Goal: Transaction & Acquisition: Obtain resource

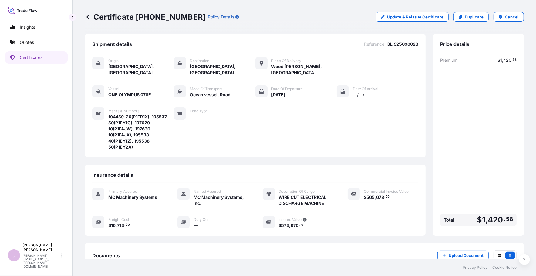
scroll to position [34, 0]
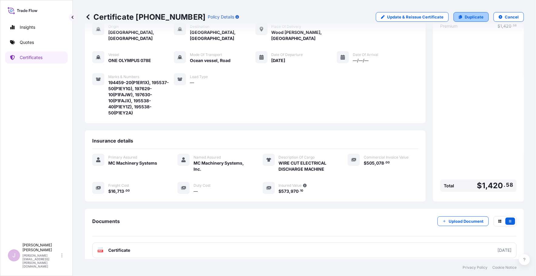
click at [472, 16] on p "Duplicate" at bounding box center [473, 17] width 19 height 6
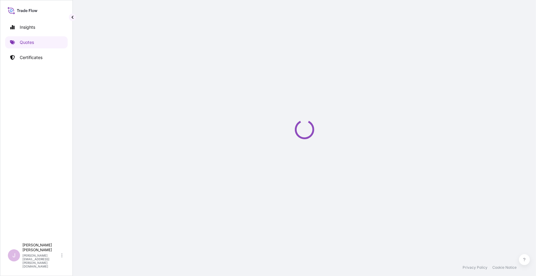
select select "Ocean Vessel"
select select "Road / [GEOGRAPHIC_DATA]"
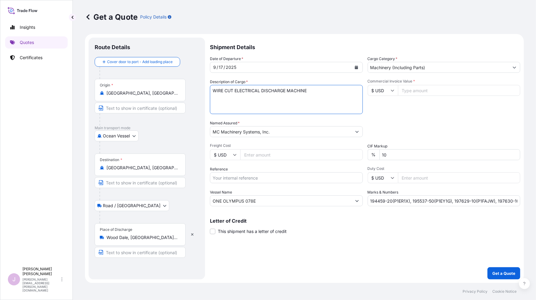
drag, startPoint x: 233, startPoint y: 90, endPoint x: 151, endPoint y: 91, distance: 81.9
click at [152, 91] on form "Route Details Cover door to port - Add loading place Place of loading Road / [G…" at bounding box center [304, 158] width 439 height 249
type textarea "SINKER ELECTRICAL DISCHARGE MACHINE"
click at [243, 156] on input "Freight Cost" at bounding box center [301, 154] width 122 height 11
paste input "5591.00"
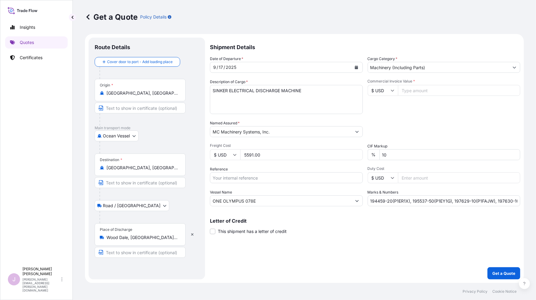
type input "5591.00"
drag, startPoint x: 217, startPoint y: 176, endPoint x: 227, endPoint y: 174, distance: 10.5
click at [217, 176] on input "Reference" at bounding box center [286, 177] width 153 height 11
type input "BLIS25090029"
click at [412, 90] on input "Commercial Invoice Value *" at bounding box center [459, 90] width 122 height 11
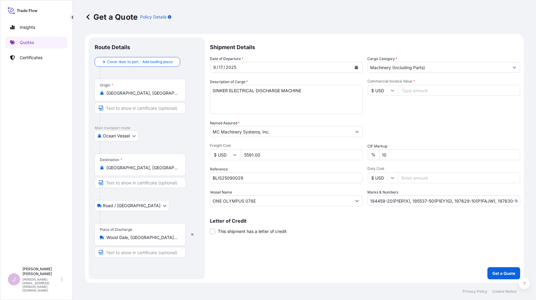
paste input "189272.68"
type input "189272.68"
drag, startPoint x: 369, startPoint y: 201, endPoint x: 562, endPoint y: 197, distance: 192.5
click at [535, 197] on html "Insights Quotes Certificates J [PERSON_NAME] [PERSON_NAME][EMAIL_ADDRESS][PERSO…" at bounding box center [268, 150] width 536 height 300
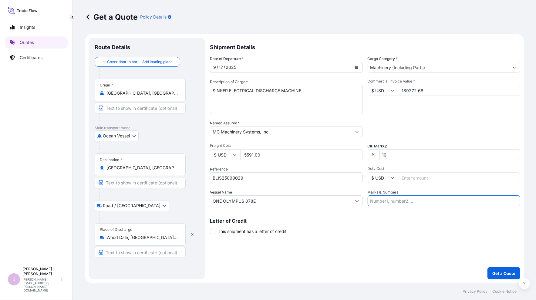
scroll to position [0, 0]
type input "195531-30(P1EYEC), 195532-10(P1EYEE), 195532-20(P1EYEL)"
click at [507, 269] on button "Get a Quote" at bounding box center [503, 273] width 33 height 12
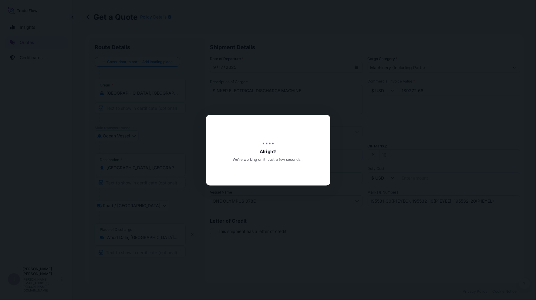
type input "[DATE]"
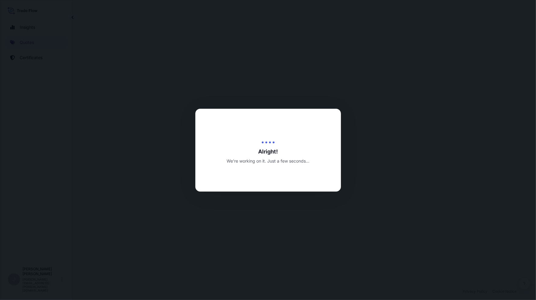
select select "Ocean Vessel"
select select "Road / [GEOGRAPHIC_DATA]"
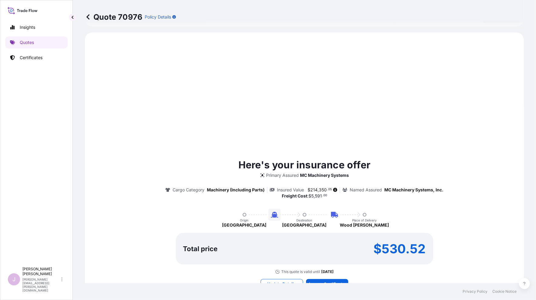
scroll to position [243, 0]
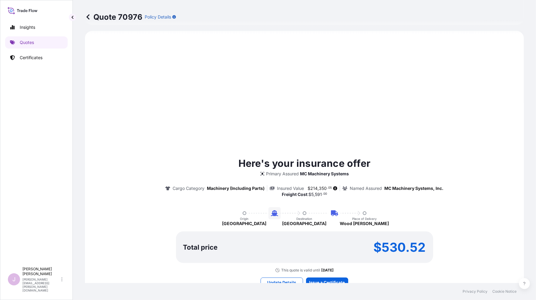
drag, startPoint x: 250, startPoint y: 130, endPoint x: 266, endPoint y: 164, distance: 37.4
click at [250, 130] on div "Here's your insurance offer Primary Assured MC Machinery Systems Cargo Category…" at bounding box center [304, 221] width 422 height 364
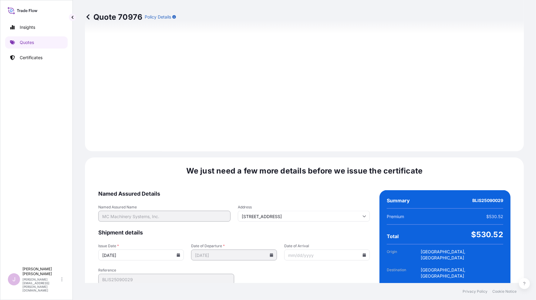
scroll to position [694, 0]
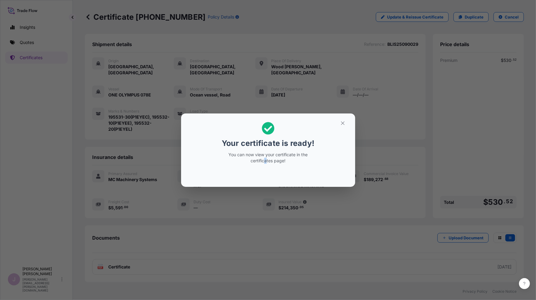
click at [266, 163] on div "Your certificate is ready! You can now view your certificate in the certificate…" at bounding box center [267, 142] width 93 height 49
click at [340, 123] on icon "button" at bounding box center [342, 122] width 5 height 5
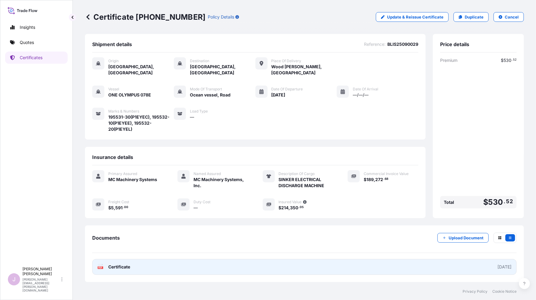
click at [117, 264] on span "Certificate" at bounding box center [119, 267] width 22 height 6
